Goal: Task Accomplishment & Management: Complete application form

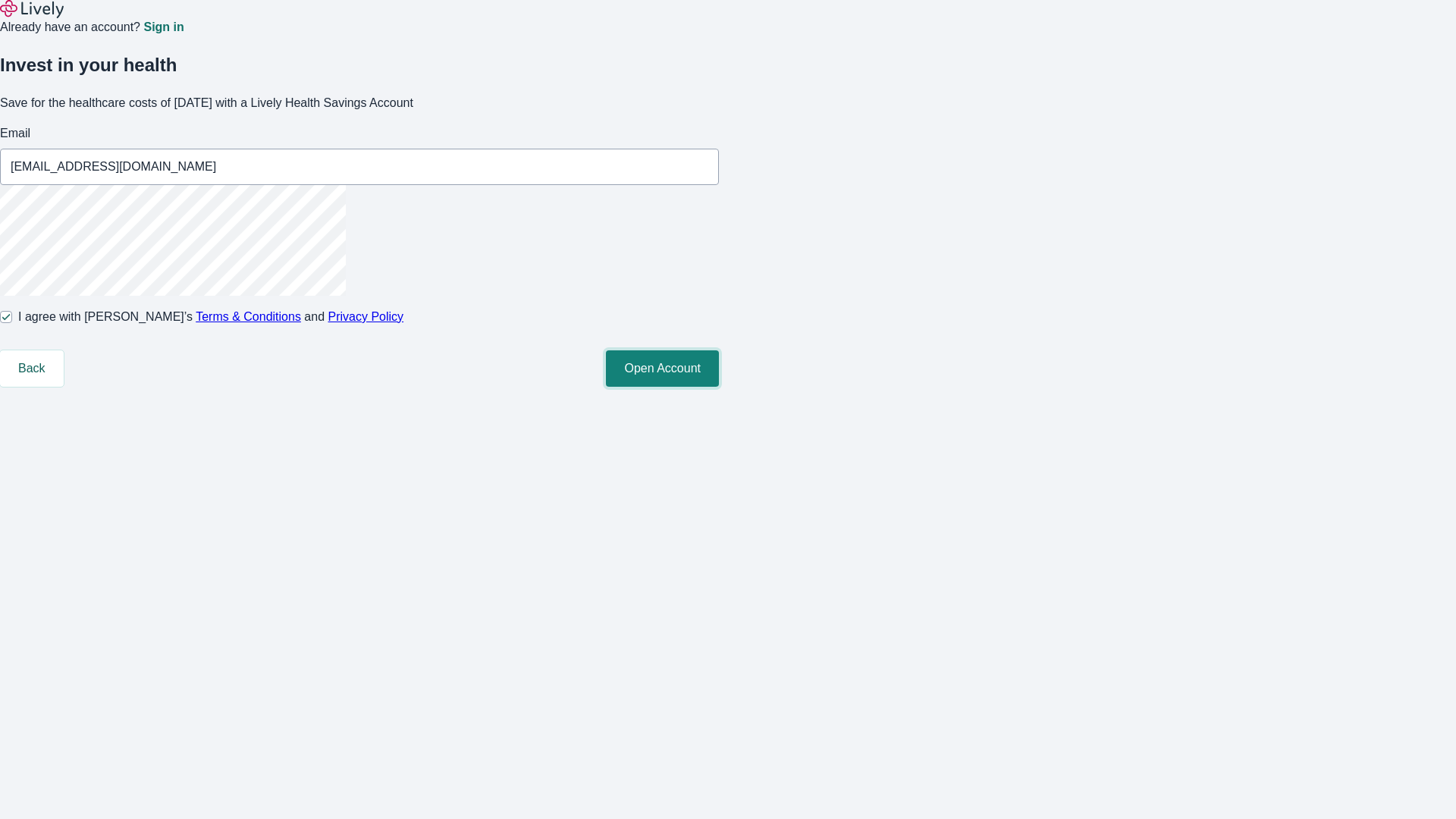
click at [719, 387] on button "Open Account" at bounding box center [662, 369] width 113 height 37
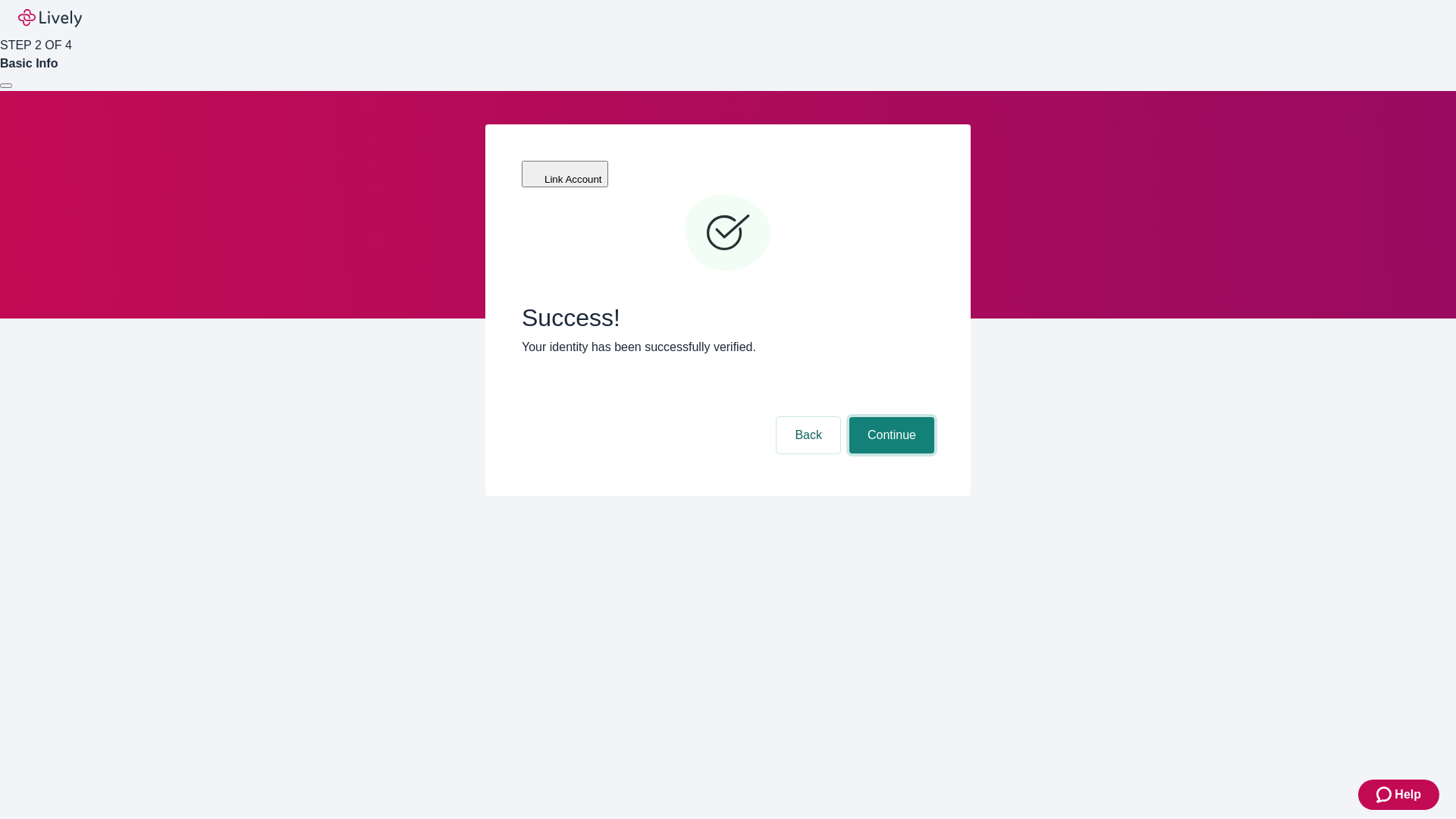
click at [890, 418] on button "Continue" at bounding box center [891, 436] width 85 height 37
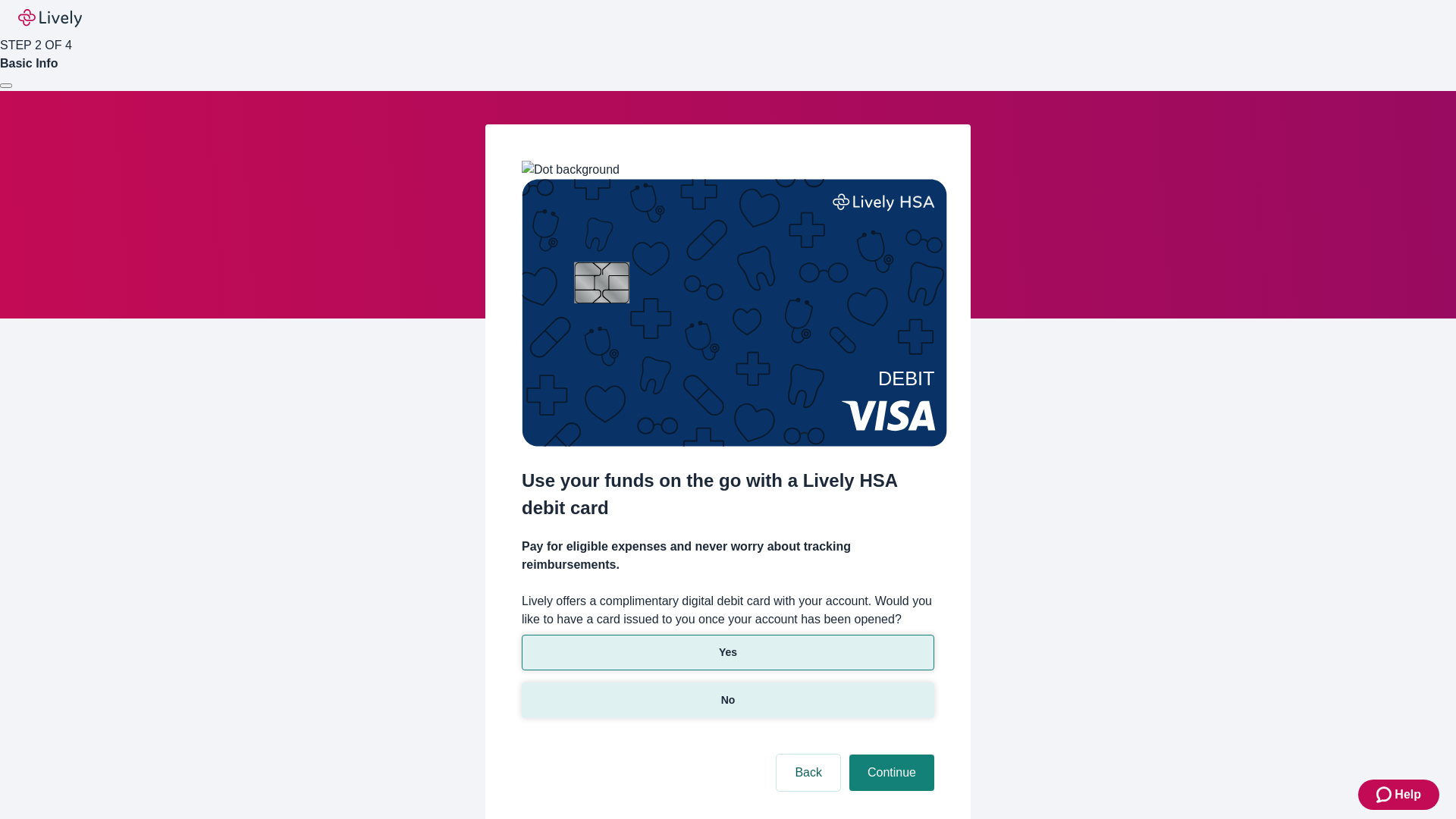
click at [727, 692] on p "No" at bounding box center [728, 700] width 14 height 16
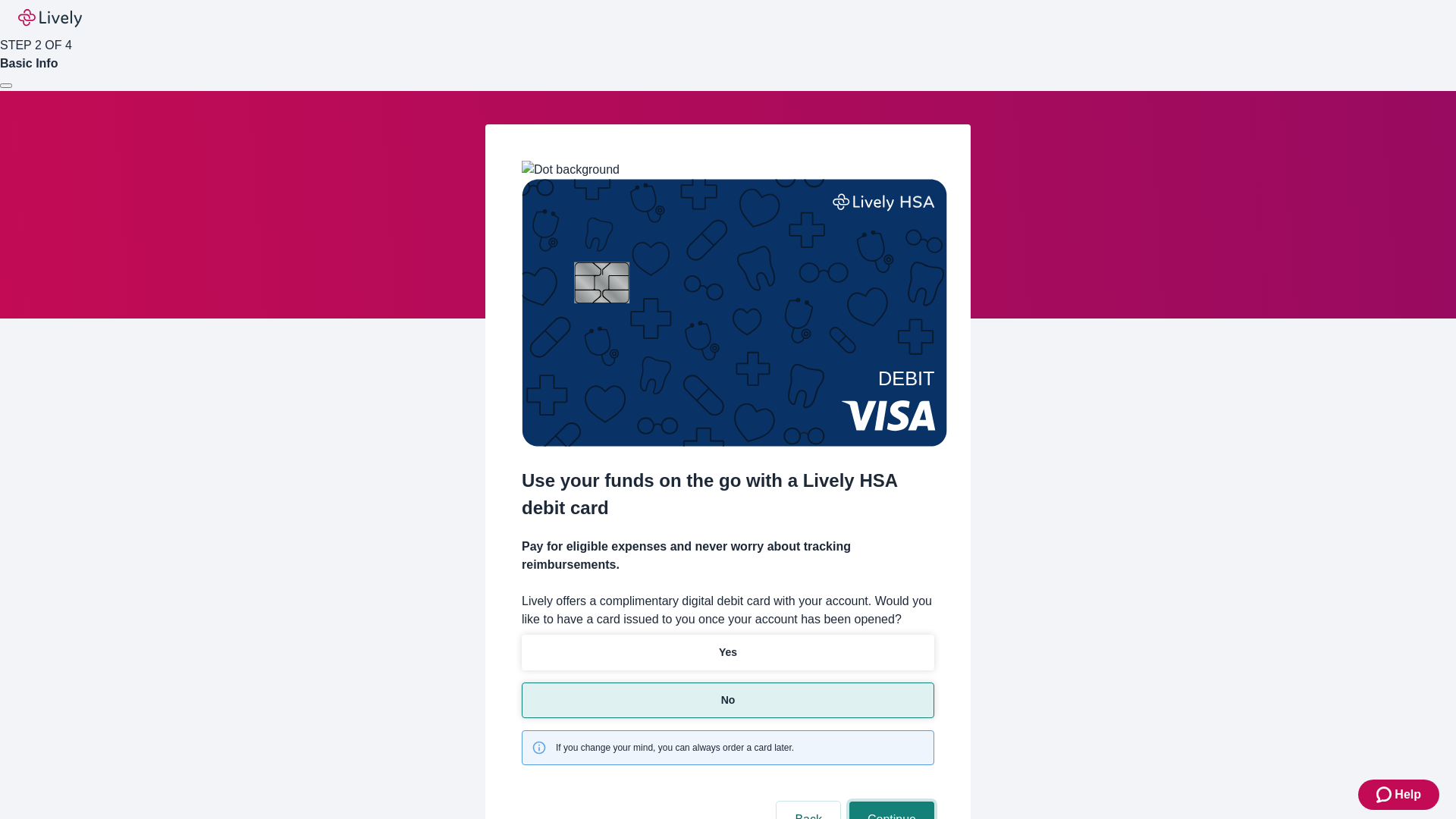
click at [890, 802] on button "Continue" at bounding box center [891, 821] width 85 height 37
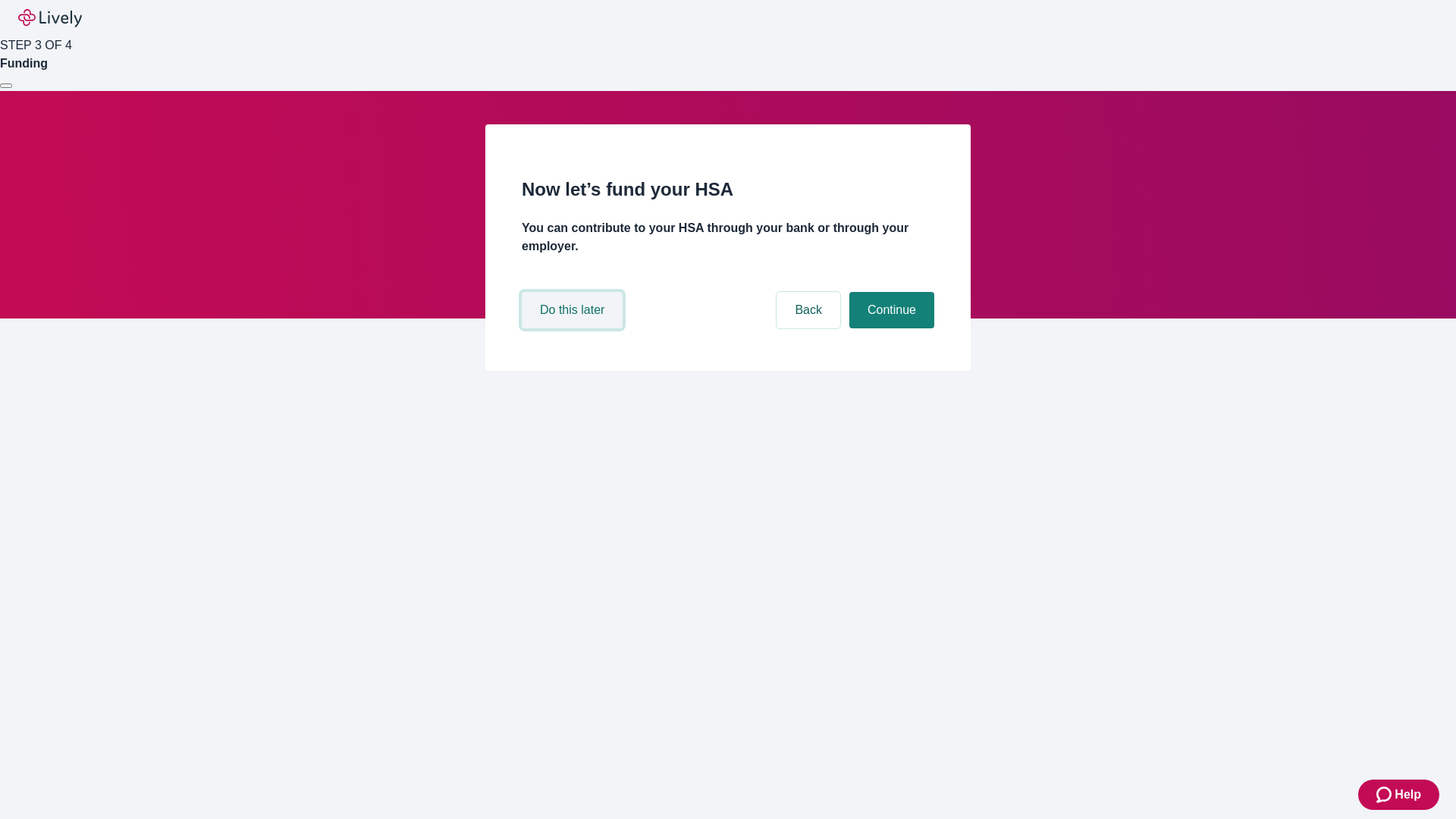
click at [574, 328] on button "Do this later" at bounding box center [572, 311] width 101 height 37
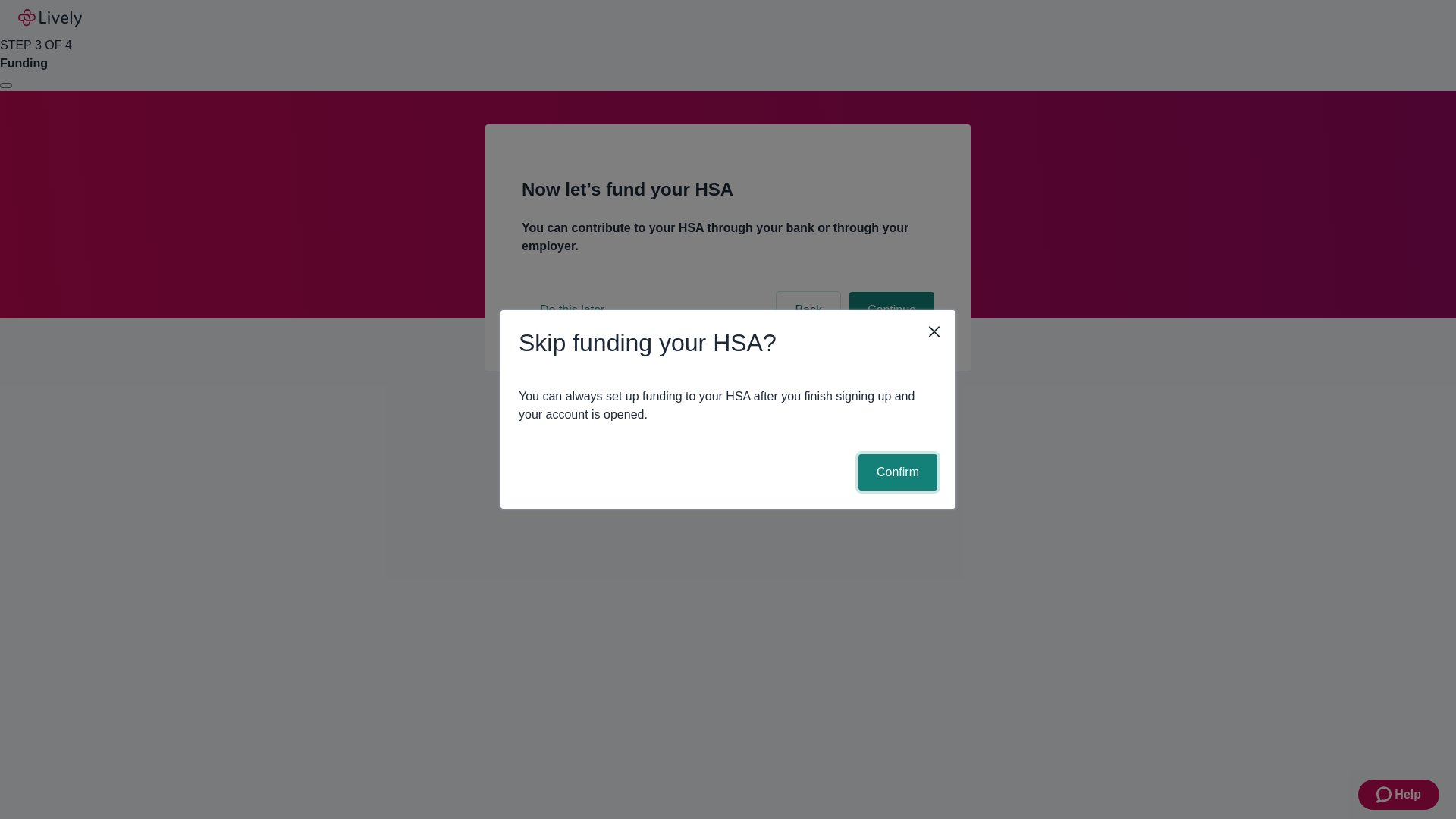
click at [896, 472] on button "Confirm" at bounding box center [897, 472] width 79 height 37
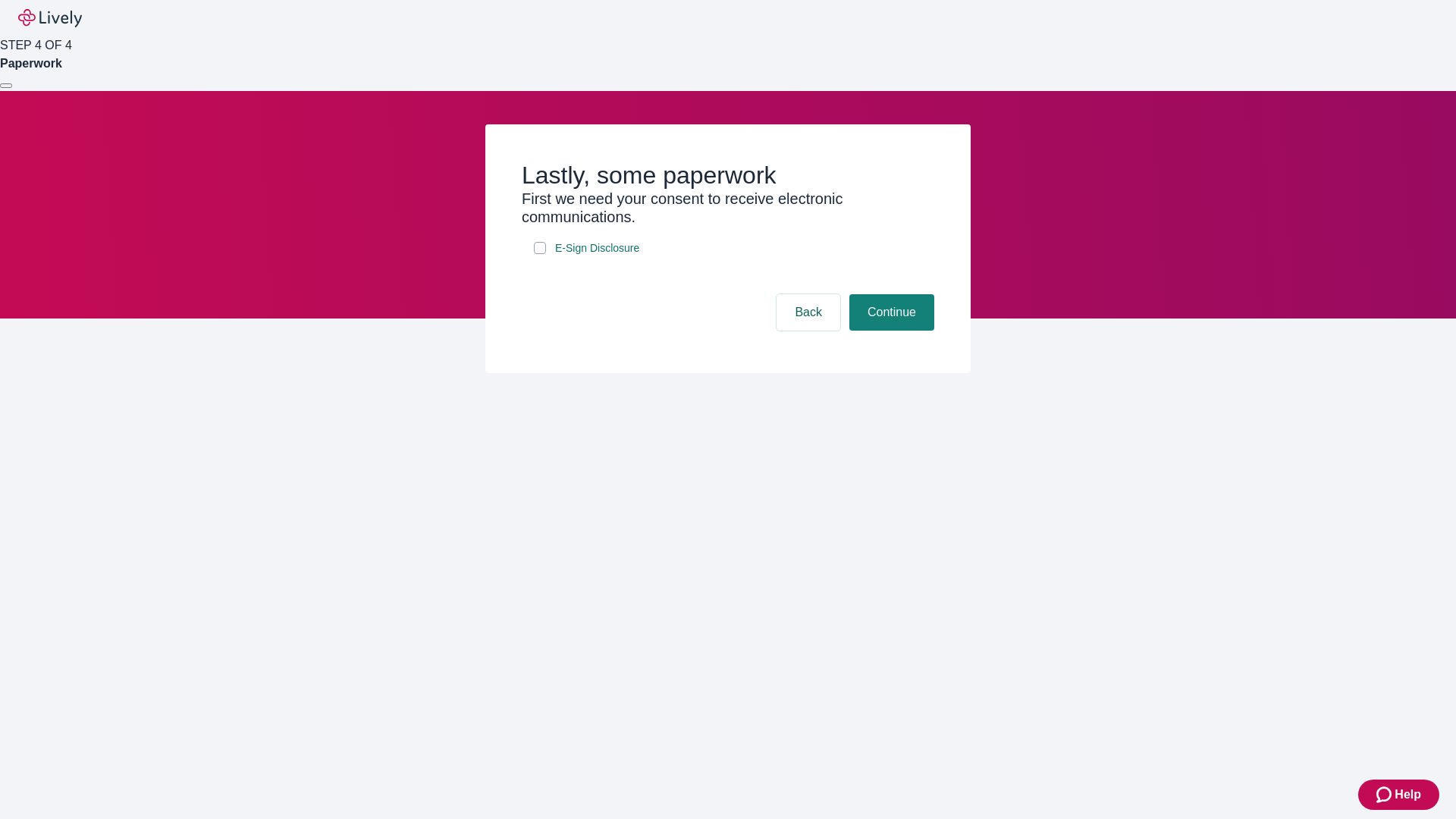
click at [540, 254] on input "E-Sign Disclosure" at bounding box center [540, 248] width 12 height 12
checkbox input "true"
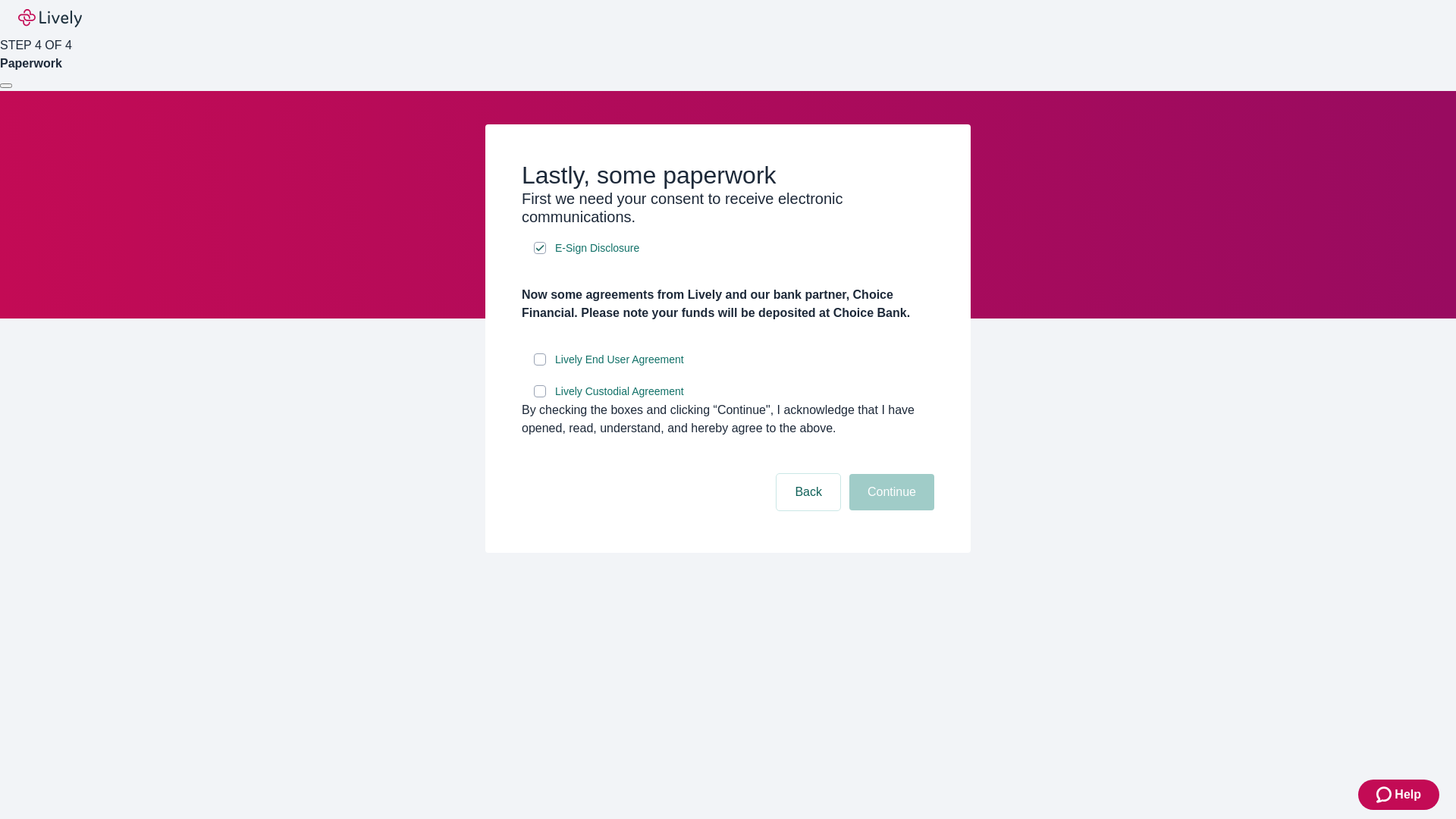
click at [540, 366] on input "Lively End User Agreement" at bounding box center [540, 360] width 12 height 12
checkbox input "true"
click at [540, 398] on input "Lively Custodial Agreement" at bounding box center [540, 392] width 12 height 12
checkbox input "true"
click at [890, 511] on button "Continue" at bounding box center [891, 492] width 85 height 37
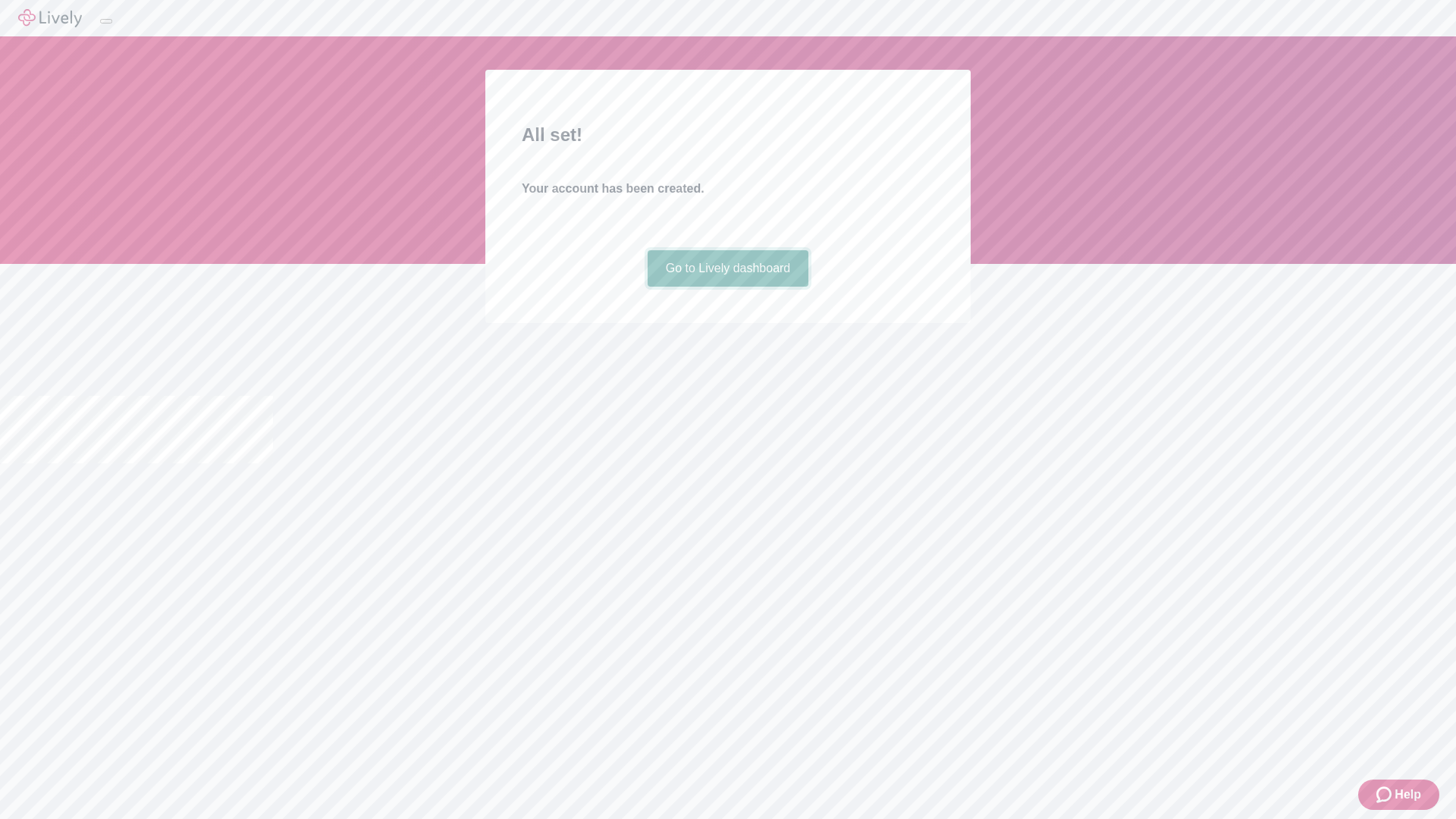
click at [727, 287] on link "Go to Lively dashboard" at bounding box center [729, 269] width 162 height 37
